Goal: Task Accomplishment & Management: Manage account settings

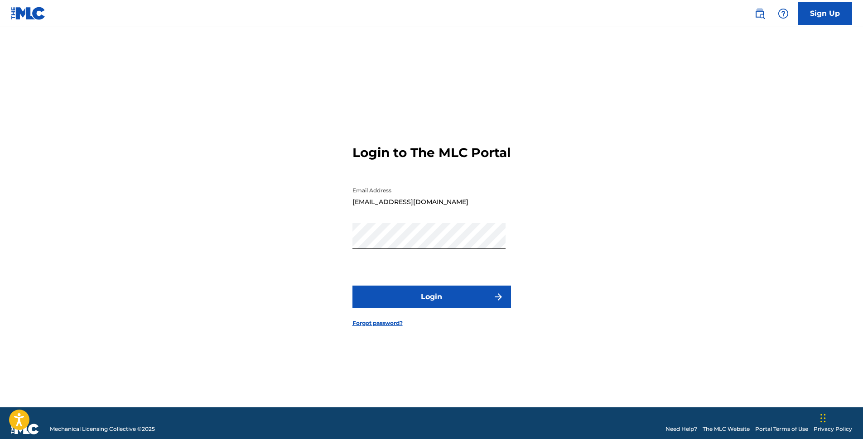
click at [427, 307] on button "Login" at bounding box center [431, 297] width 158 height 23
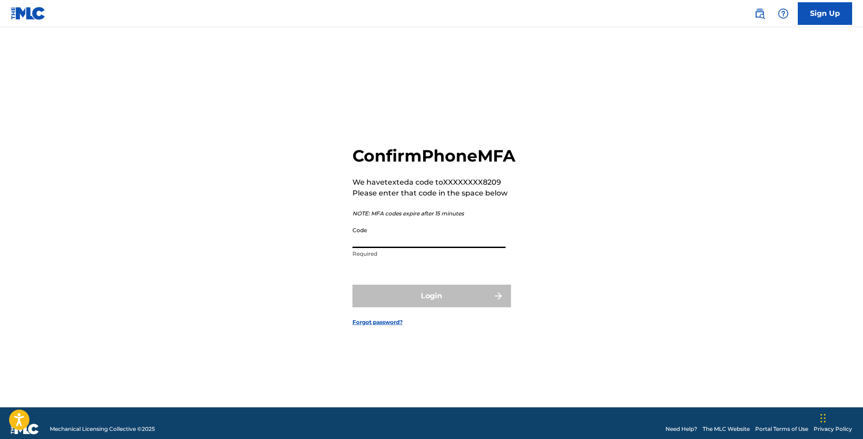
click at [413, 248] on input "Code" at bounding box center [428, 235] width 153 height 26
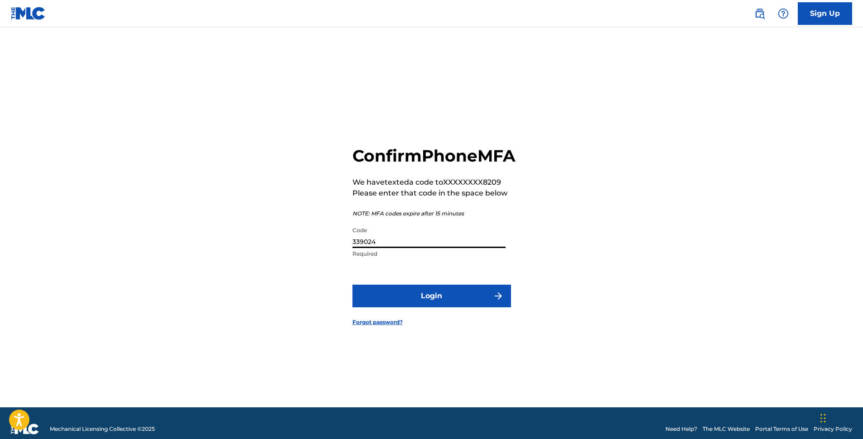
type input "339024"
click at [443, 307] on button "Login" at bounding box center [431, 296] width 158 height 23
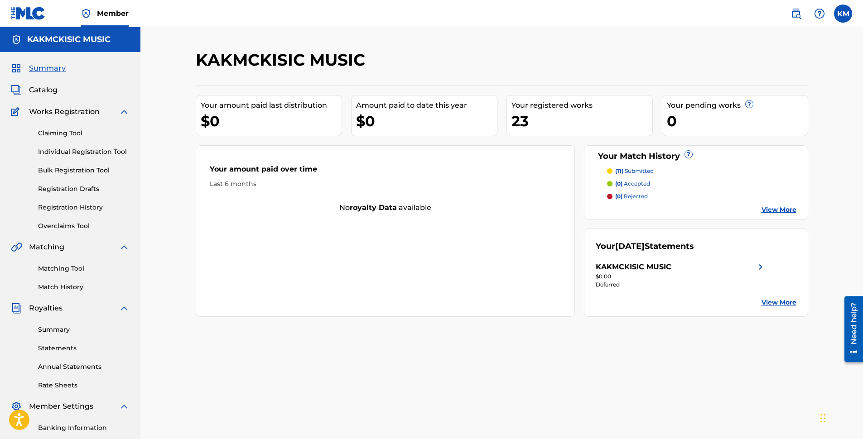
click at [845, 13] on label at bounding box center [843, 14] width 18 height 18
click at [843, 14] on input "KM [PERSON_NAME] [EMAIL_ADDRESS][DOMAIN_NAME] Notification Preferences Profile …" at bounding box center [843, 14] width 0 height 0
click at [758, 127] on p "Log out" at bounding box center [754, 128] width 21 height 8
click at [843, 14] on input "KM [PERSON_NAME] [EMAIL_ADDRESS][DOMAIN_NAME] Notification Preferences Profile …" at bounding box center [843, 14] width 0 height 0
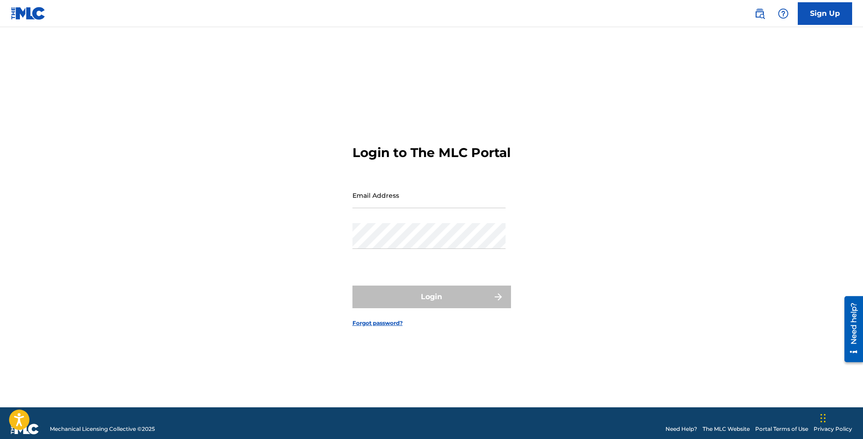
type input "[EMAIL_ADDRESS][DOMAIN_NAME]"
